Goal: Task Accomplishment & Management: Complete application form

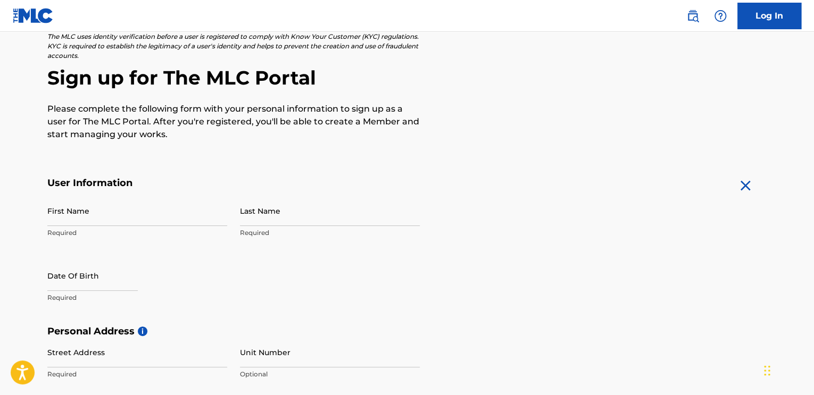
scroll to position [106, 0]
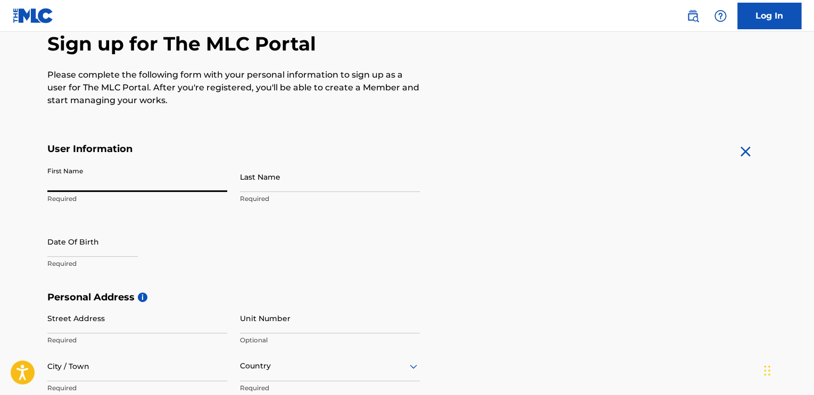
click at [111, 178] on input "First Name" at bounding box center [137, 177] width 180 height 30
type input "[PERSON_NAME]"
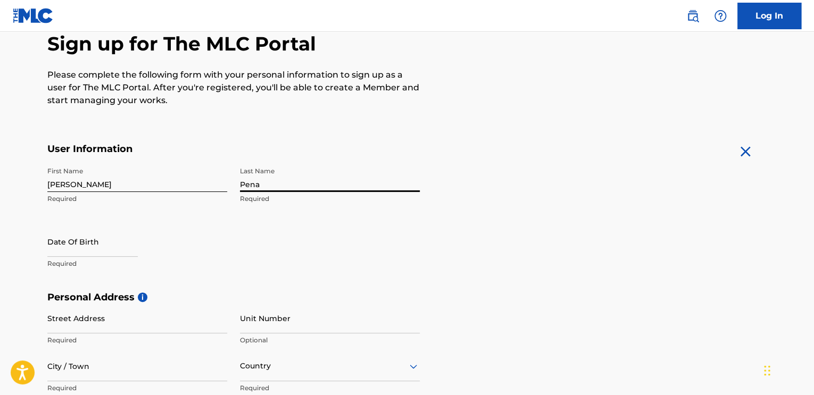
type input "Pena"
select select "7"
select select "2025"
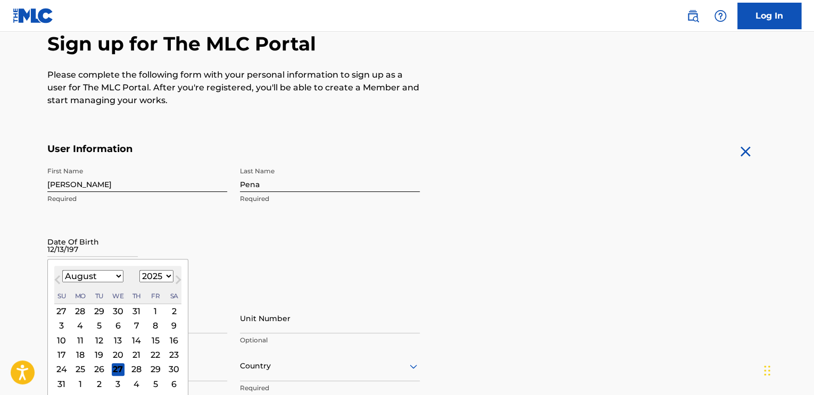
type input "[DATE]"
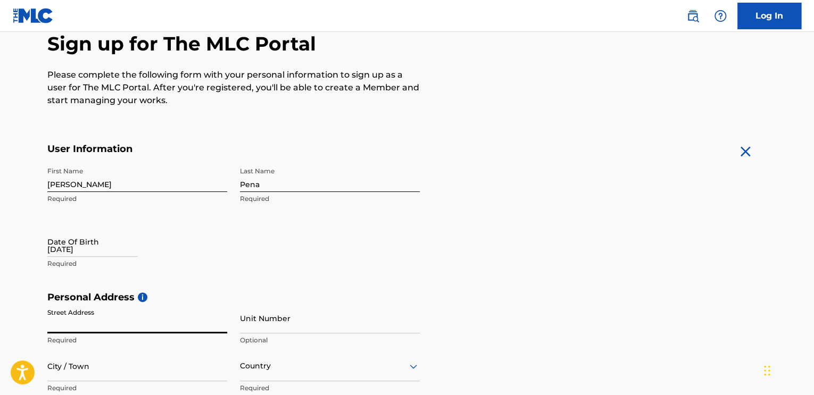
click at [96, 251] on input "[DATE]" at bounding box center [92, 242] width 90 height 30
select select "7"
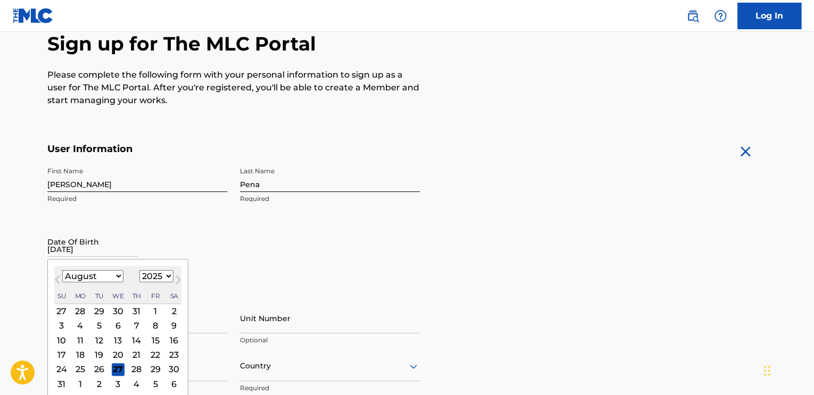
click at [156, 277] on select "1899 1900 1901 1902 1903 1904 1905 1906 1907 1908 1909 1910 1911 1912 1913 1914…" at bounding box center [156, 276] width 34 height 12
select select "1976"
click at [139, 270] on select "1899 1900 1901 1902 1903 1904 1905 1906 1907 1908 1909 1910 1911 1912 1913 1914…" at bounding box center [156, 276] width 34 height 12
click at [101, 276] on select "January February March April May June July August September October November De…" at bounding box center [92, 276] width 61 height 12
select select "11"
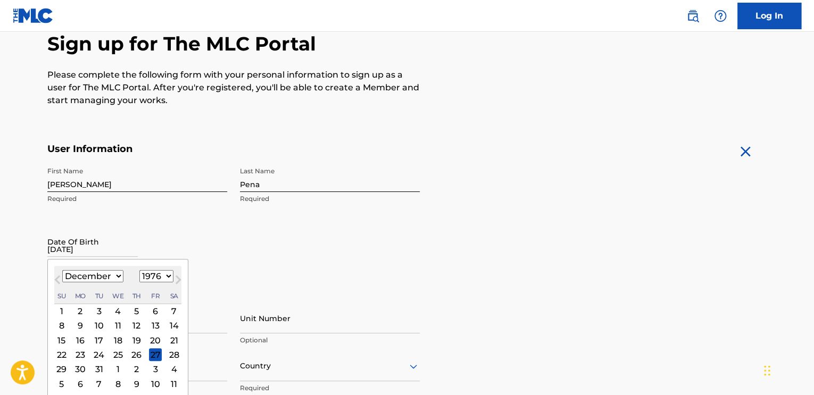
click at [62, 270] on select "January February March April May June July August September October November De…" at bounding box center [92, 276] width 61 height 12
click at [79, 339] on div "13" at bounding box center [80, 340] width 13 height 13
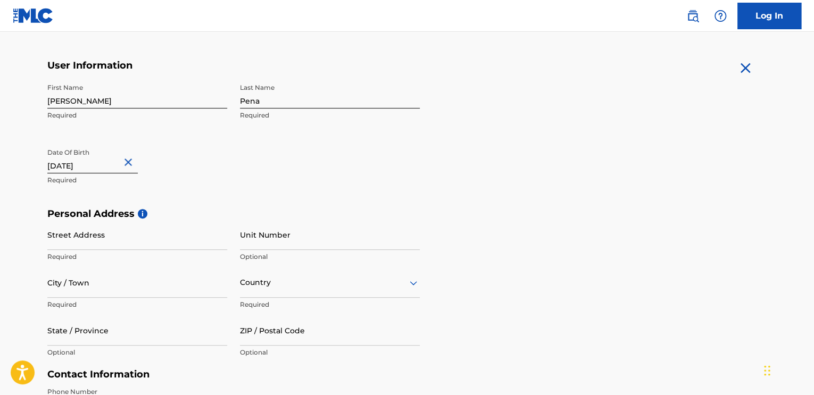
scroll to position [213, 0]
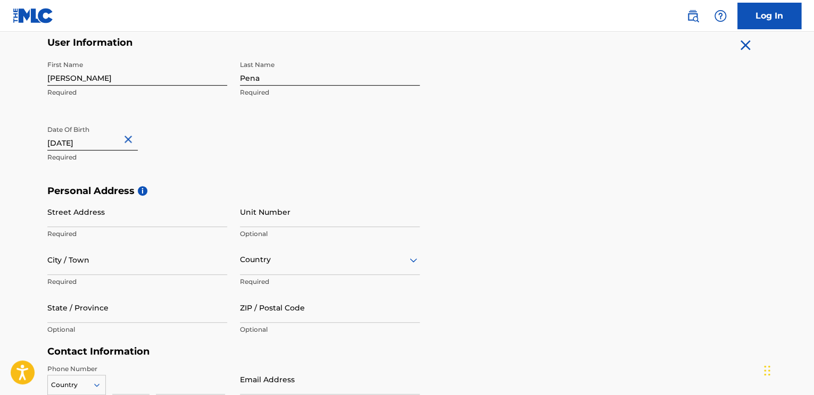
click at [132, 214] on input "Street Address" at bounding box center [137, 212] width 180 height 30
type input "[STREET_ADDRESS]"
type input "[GEOGRAPHIC_DATA]"
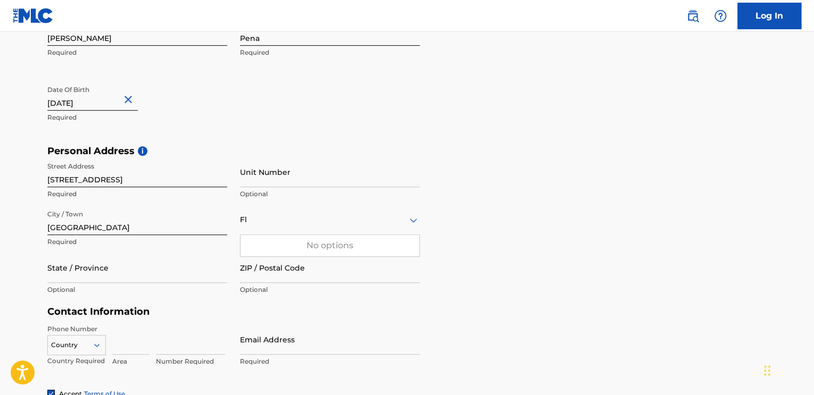
type input "F"
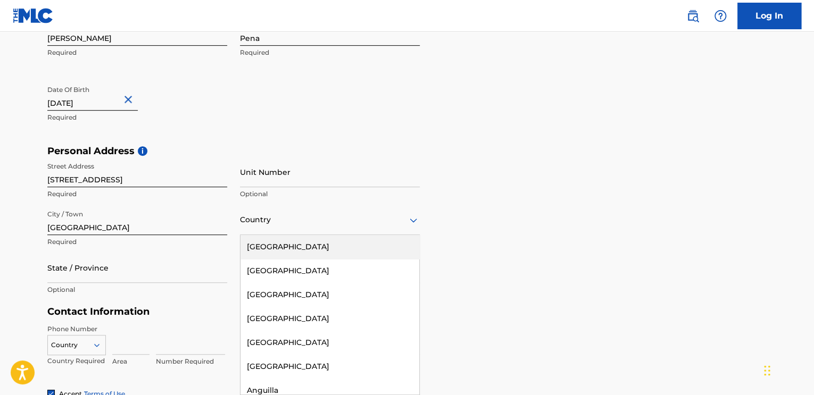
click at [278, 242] on div "[GEOGRAPHIC_DATA]" at bounding box center [329, 247] width 179 height 24
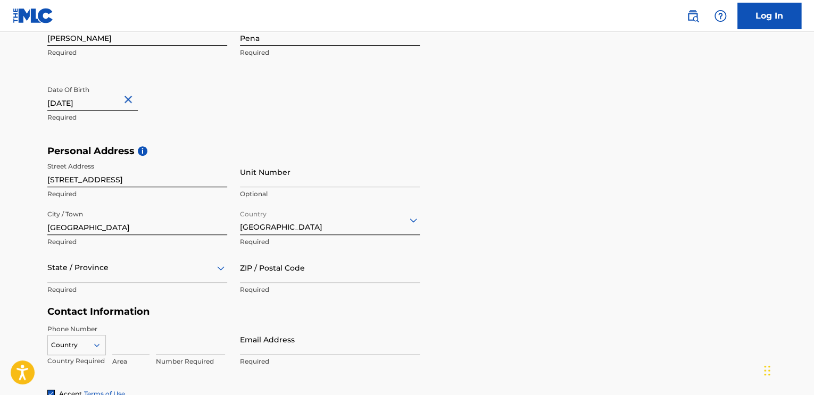
click at [113, 276] on div "State / Province" at bounding box center [137, 268] width 180 height 30
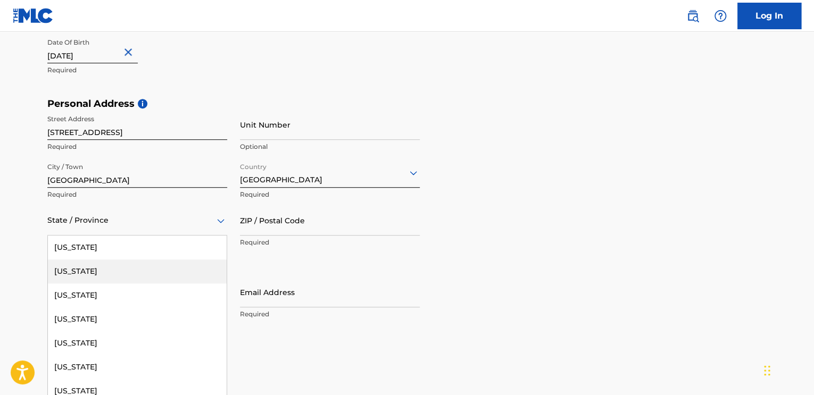
type input "f"
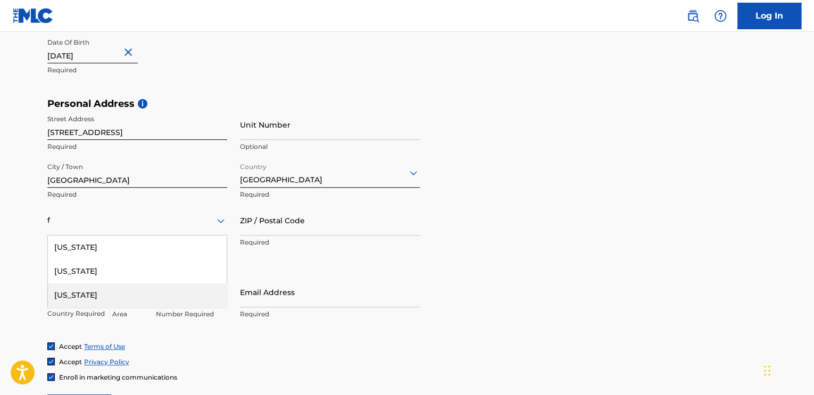
click at [89, 292] on div "[US_STATE]" at bounding box center [137, 296] width 179 height 24
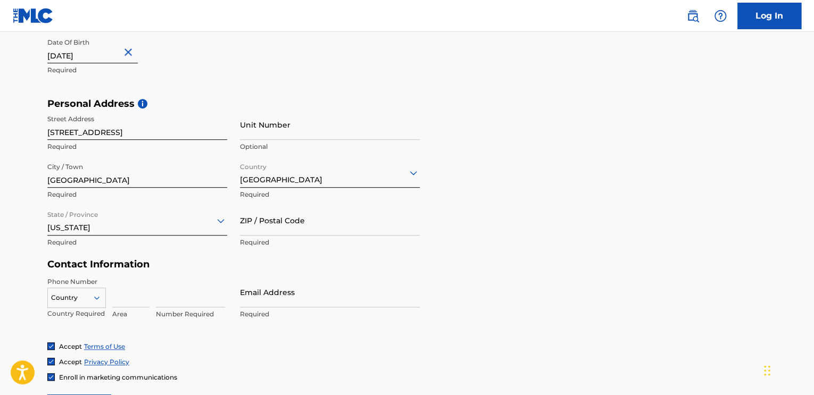
click at [269, 225] on input "ZIP / Postal Code" at bounding box center [330, 220] width 180 height 30
click at [502, 188] on div "Personal Address i Street Address [STREET_ADDRESS] Required Unit Number Optiona…" at bounding box center [406, 178] width 719 height 161
click at [293, 223] on input "3341" at bounding box center [330, 220] width 180 height 30
click at [301, 231] on input "3341" at bounding box center [330, 220] width 180 height 30
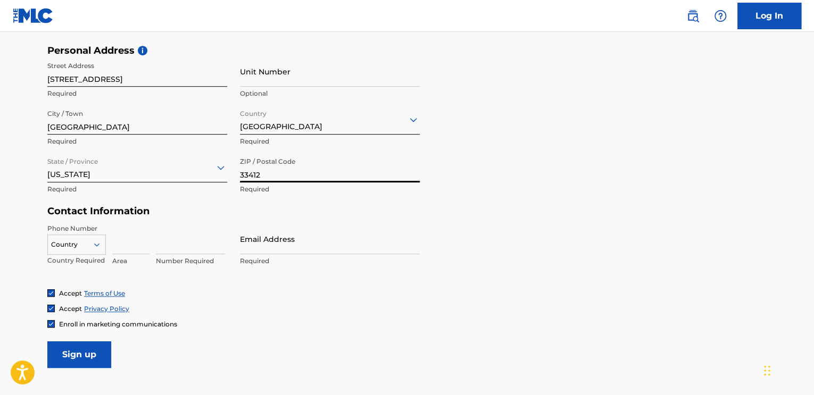
type input "33412"
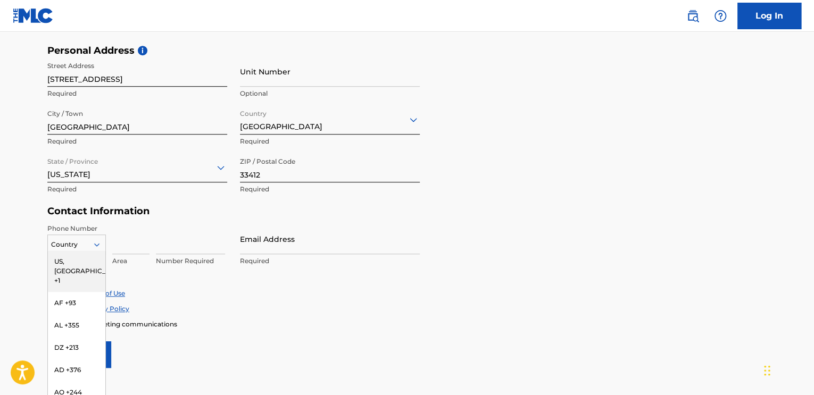
scroll to position [368, 0]
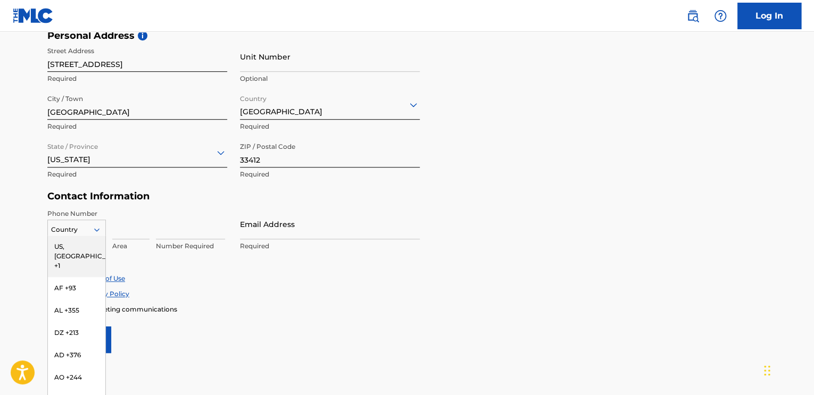
click at [92, 236] on div "216 results available. Use Up and Down to choose options, press Enter to select…" at bounding box center [76, 228] width 59 height 16
click at [77, 245] on div "US, [GEOGRAPHIC_DATA] +1" at bounding box center [76, 256] width 57 height 41
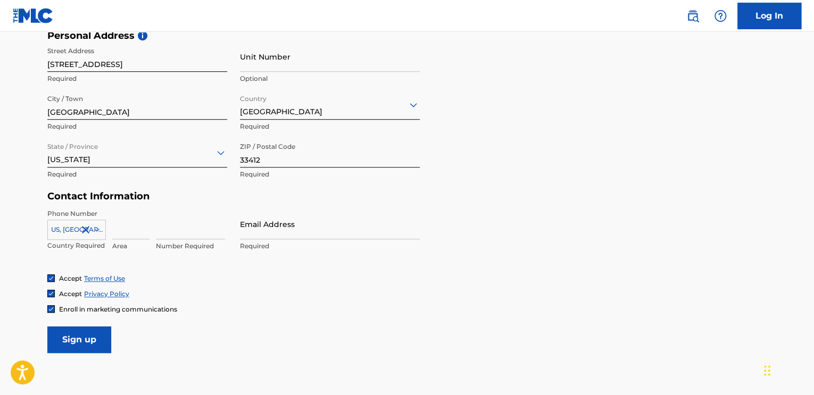
click at [124, 235] on input at bounding box center [130, 224] width 37 height 30
type input "561"
type input "7070785"
type input "[EMAIL_ADDRESS][DOMAIN_NAME]"
click at [92, 345] on input "Sign up" at bounding box center [79, 340] width 64 height 27
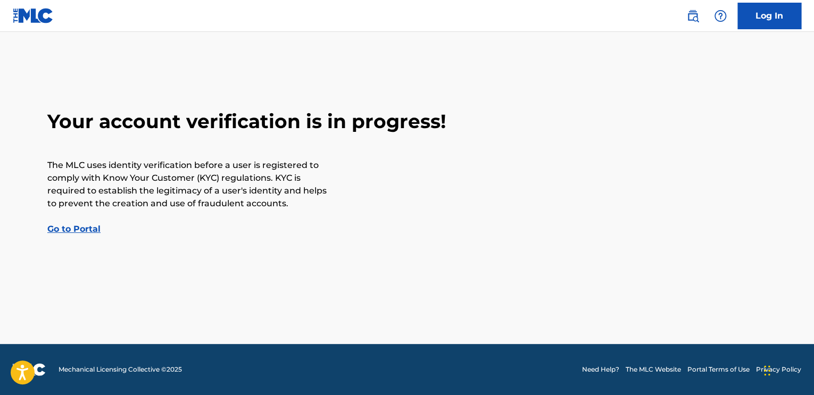
click at [81, 229] on link "Go to Portal" at bounding box center [73, 229] width 53 height 10
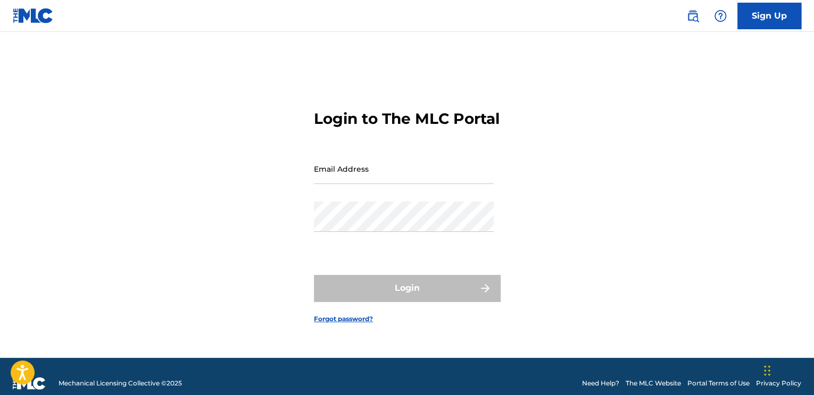
click at [379, 178] on input "Email Address" at bounding box center [404, 169] width 180 height 30
type input "jayd"
